Goal: Transaction & Acquisition: Purchase product/service

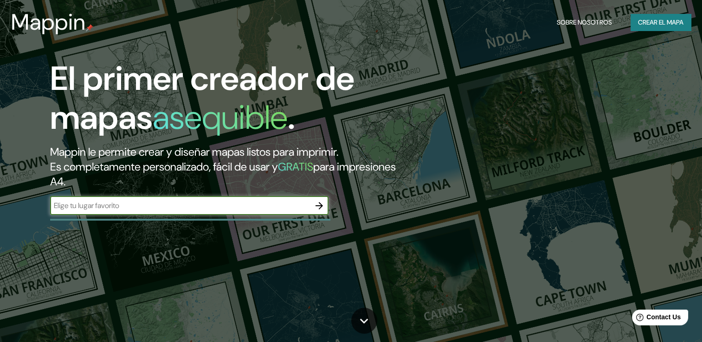
click at [118, 205] on input "text" at bounding box center [180, 205] width 260 height 11
type input "[GEOGRAPHIC_DATA]"
click at [323, 209] on icon "button" at bounding box center [318, 205] width 11 height 11
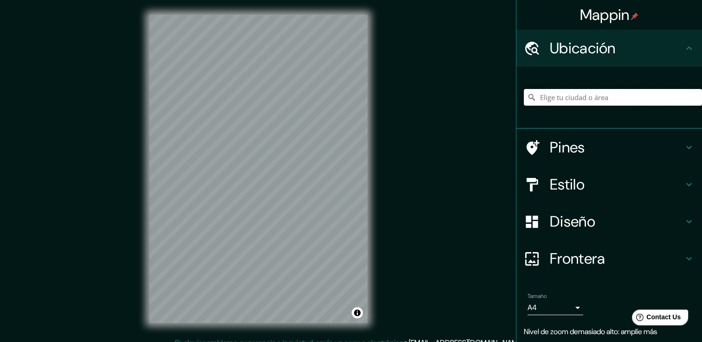
click at [586, 98] on input "Elige tu ciudad o área" at bounding box center [612, 97] width 178 height 17
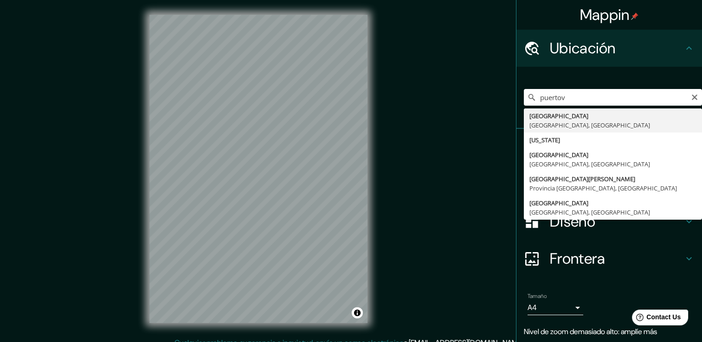
type input "[GEOGRAPHIC_DATA], [GEOGRAPHIC_DATA], [GEOGRAPHIC_DATA]"
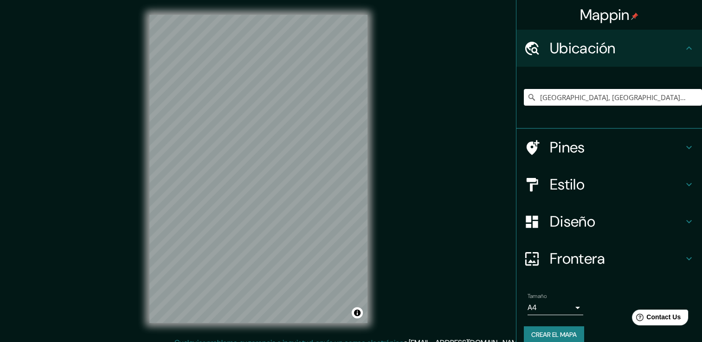
click at [141, 249] on div "© Mapbox © OpenStreetMap Improve this map" at bounding box center [258, 169] width 248 height 338
click at [383, 194] on div "Mappin Ubicación [GEOGRAPHIC_DATA], [GEOGRAPHIC_DATA], [GEOGRAPHIC_DATA] Pines …" at bounding box center [351, 176] width 702 height 352
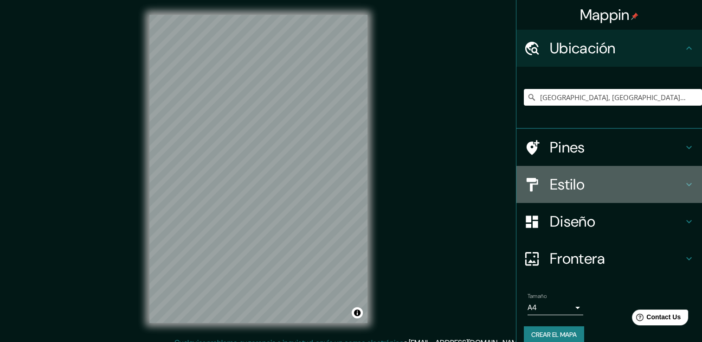
click at [556, 190] on h4 "Estilo" at bounding box center [616, 184] width 134 height 19
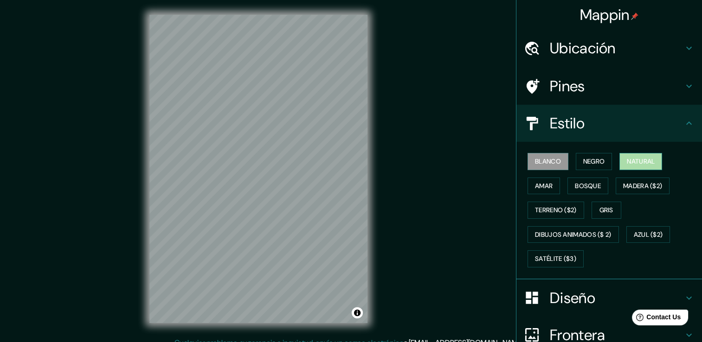
click at [629, 159] on font "Natural" at bounding box center [640, 162] width 28 height 12
click at [580, 185] on font "Bosque" at bounding box center [587, 186] width 26 height 12
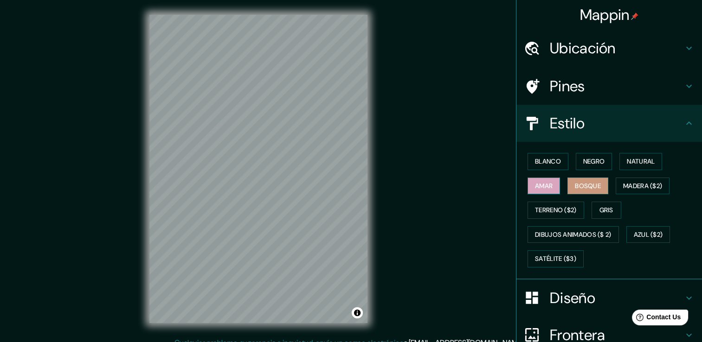
click at [544, 188] on font "Amar" at bounding box center [544, 186] width 18 height 12
click at [574, 187] on font "Bosque" at bounding box center [587, 186] width 26 height 12
click at [626, 164] on font "Natural" at bounding box center [640, 162] width 28 height 12
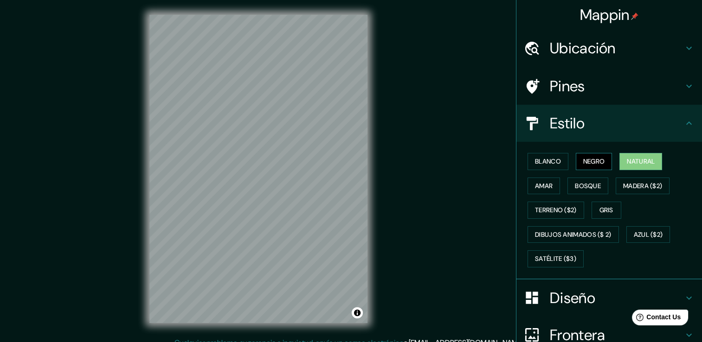
click at [596, 163] on font "Negro" at bounding box center [594, 162] width 22 height 12
click at [550, 161] on font "Blanco" at bounding box center [548, 162] width 26 height 12
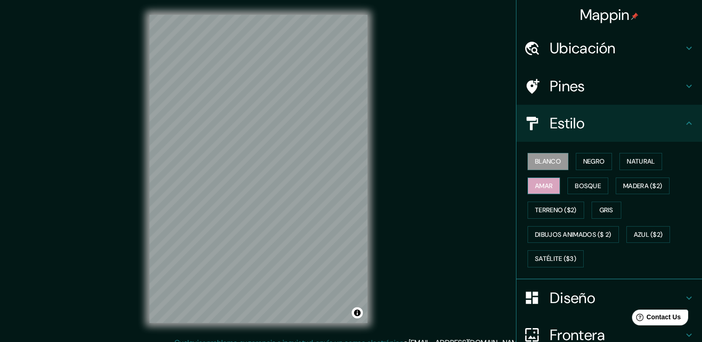
click at [537, 184] on font "Amar" at bounding box center [544, 186] width 18 height 12
click at [574, 188] on font "Bosque" at bounding box center [587, 186] width 26 height 12
drag, startPoint x: 635, startPoint y: 189, endPoint x: 625, endPoint y: 201, distance: 15.9
click at [625, 202] on div "Blanco Negro Natural [PERSON_NAME] ($2) Terreno ($2) Gris Dibujos animados ($ 2…" at bounding box center [612, 210] width 178 height 122
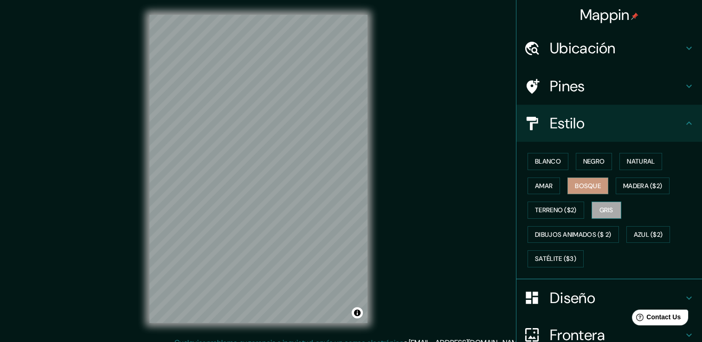
click at [604, 207] on font "Gris" at bounding box center [606, 210] width 14 height 12
click at [631, 164] on font "Natural" at bounding box center [640, 162] width 28 height 12
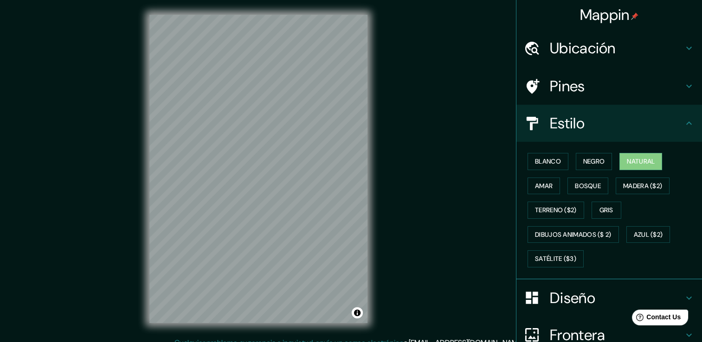
click at [606, 90] on h4 "Pines" at bounding box center [616, 86] width 134 height 19
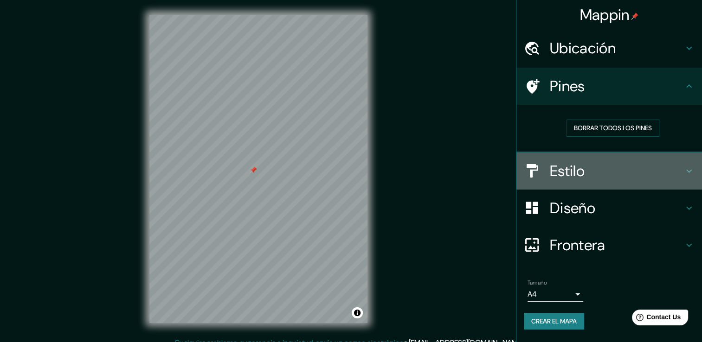
click at [633, 175] on h4 "Estilo" at bounding box center [616, 171] width 134 height 19
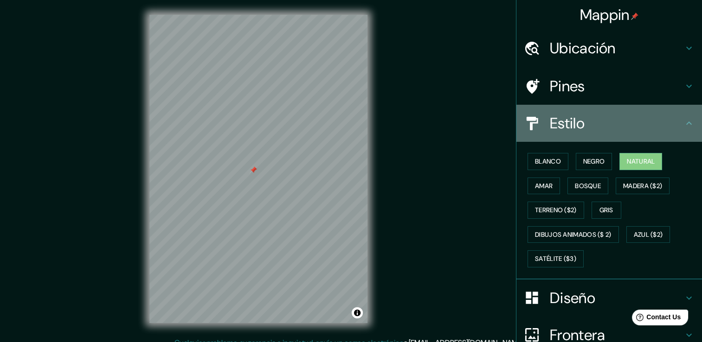
click at [619, 125] on h4 "Estilo" at bounding box center [616, 123] width 134 height 19
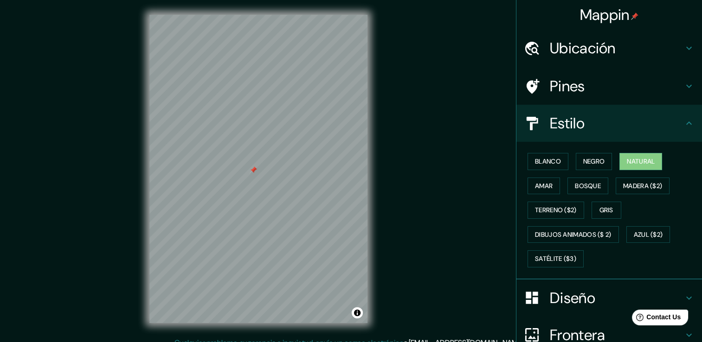
click at [584, 300] on h4 "Diseño" at bounding box center [616, 298] width 134 height 19
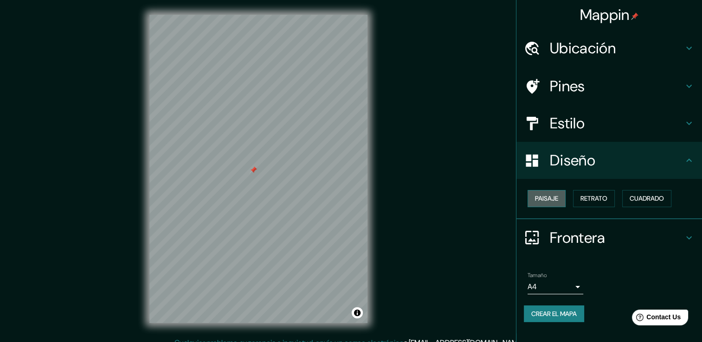
click at [556, 199] on font "Paisaje" at bounding box center [546, 199] width 23 height 12
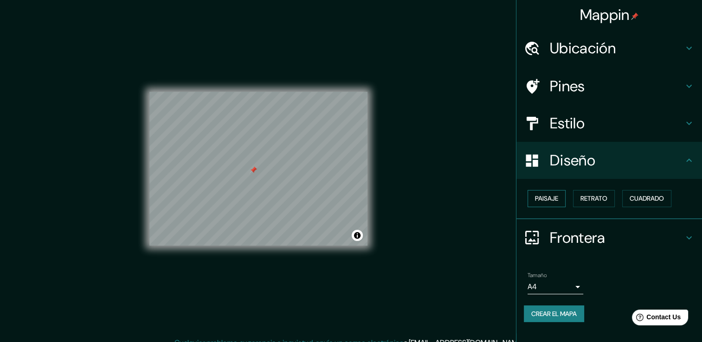
click at [551, 200] on font "Paisaje" at bounding box center [546, 199] width 23 height 12
click at [593, 203] on font "Retrato" at bounding box center [593, 199] width 27 height 12
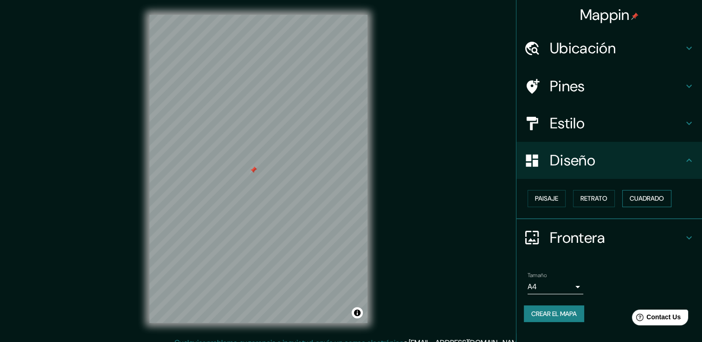
click at [648, 201] on font "Cuadrado" at bounding box center [646, 199] width 34 height 12
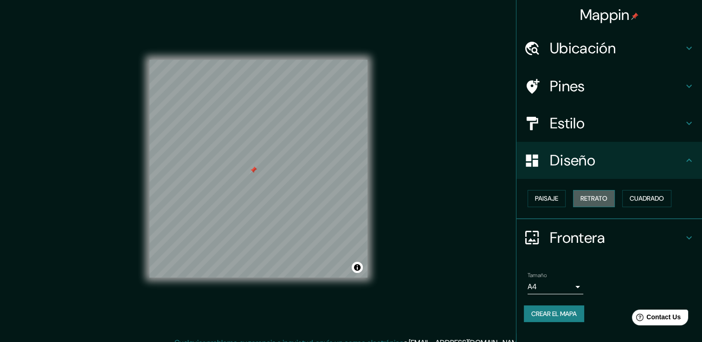
click at [601, 198] on font "Retrato" at bounding box center [593, 199] width 27 height 12
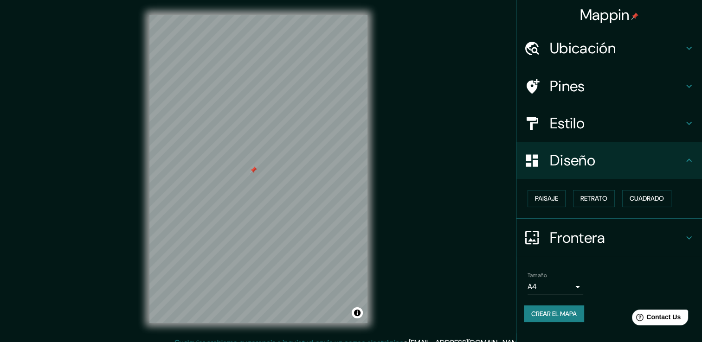
click at [600, 234] on h4 "Frontera" at bounding box center [616, 238] width 134 height 19
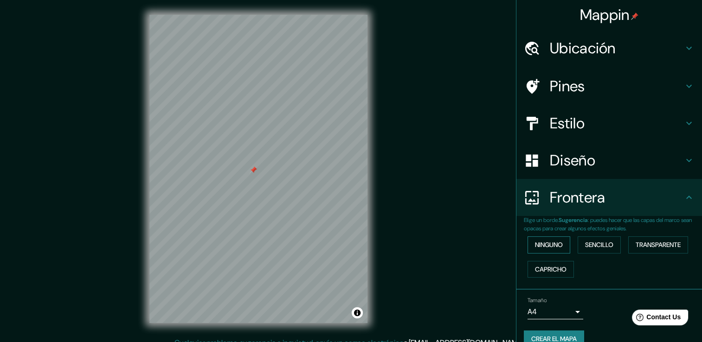
click at [549, 246] on font "Ninguno" at bounding box center [549, 245] width 28 height 12
click at [578, 246] on button "Sencillo" at bounding box center [598, 244] width 43 height 17
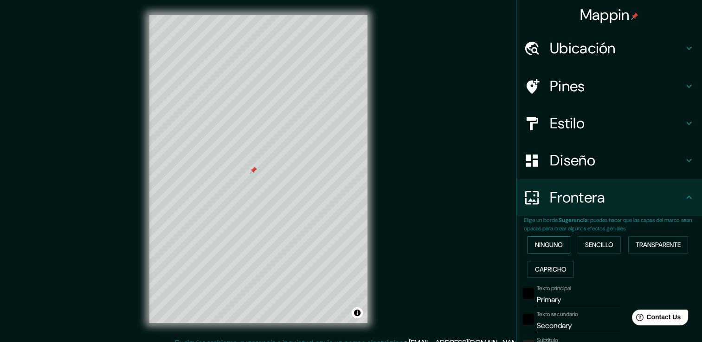
click at [550, 248] on font "Ninguno" at bounding box center [549, 245] width 28 height 12
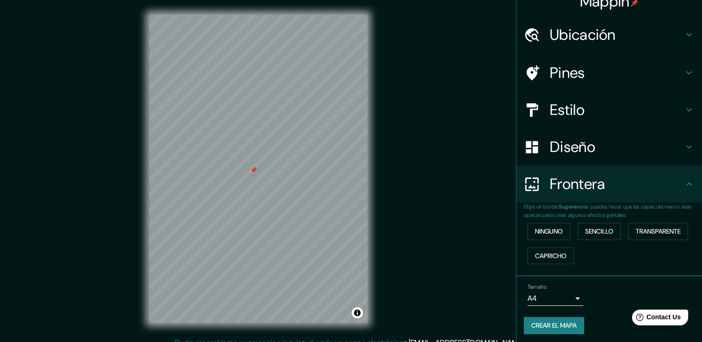
scroll to position [15, 0]
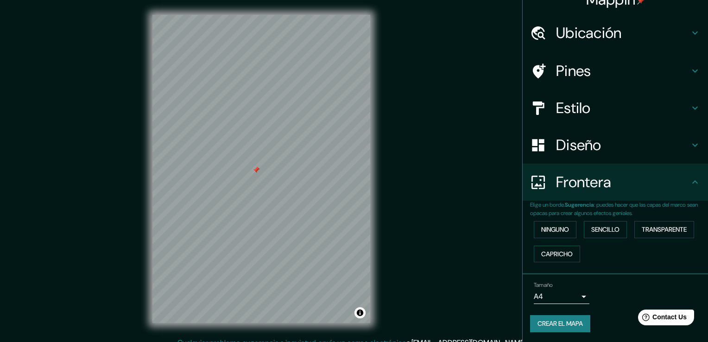
click at [566, 295] on body "Mappin Ubicación [GEOGRAPHIC_DATA], [GEOGRAPHIC_DATA], [GEOGRAPHIC_DATA] Pines …" at bounding box center [354, 171] width 708 height 342
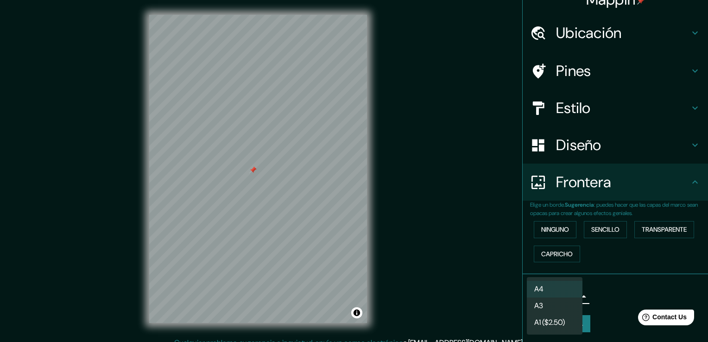
click at [546, 326] on font "A1 ($2.50)" at bounding box center [550, 322] width 31 height 11
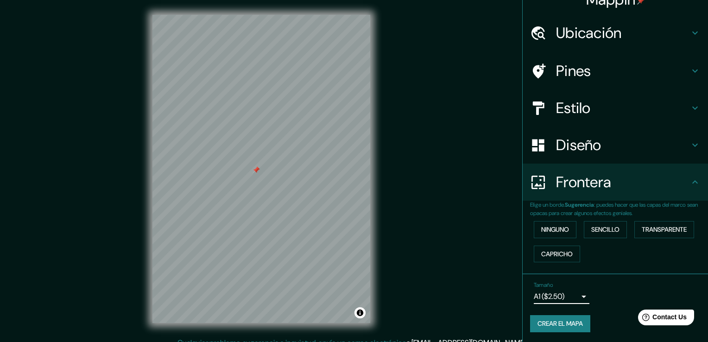
click at [545, 291] on body "Mappin Ubicación [GEOGRAPHIC_DATA], [GEOGRAPHIC_DATA], [GEOGRAPHIC_DATA] Pines …" at bounding box center [354, 171] width 708 height 342
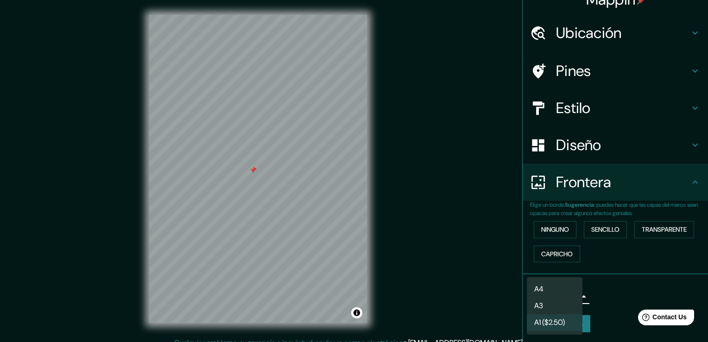
click at [550, 290] on li "A4" at bounding box center [555, 289] width 56 height 17
type input "single"
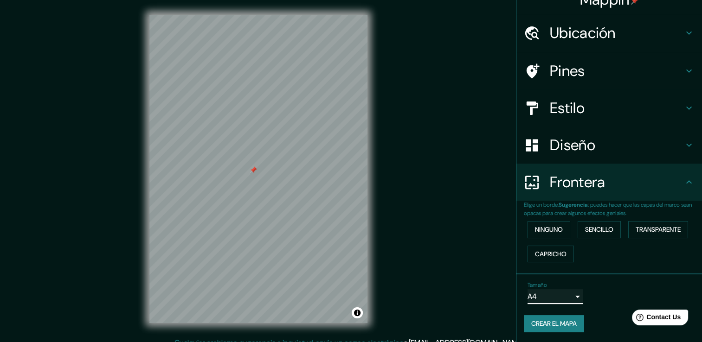
scroll to position [0, 0]
click at [559, 318] on font "Crear el mapa" at bounding box center [553, 324] width 45 height 12
